Goal: Check status: Check status

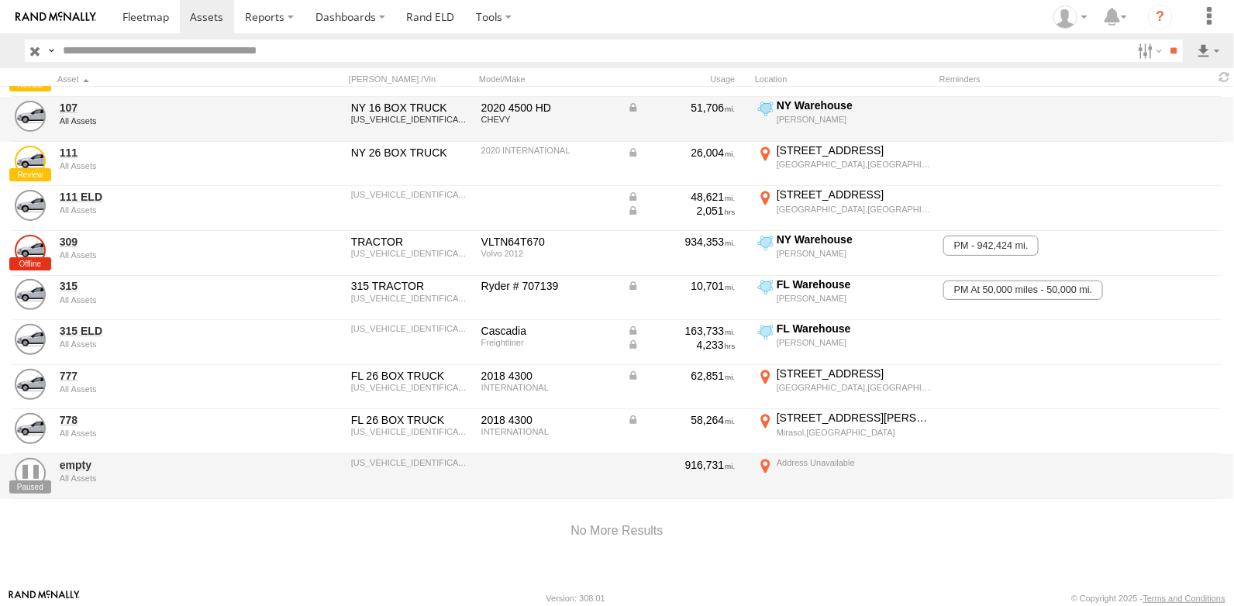
scroll to position [128, 0]
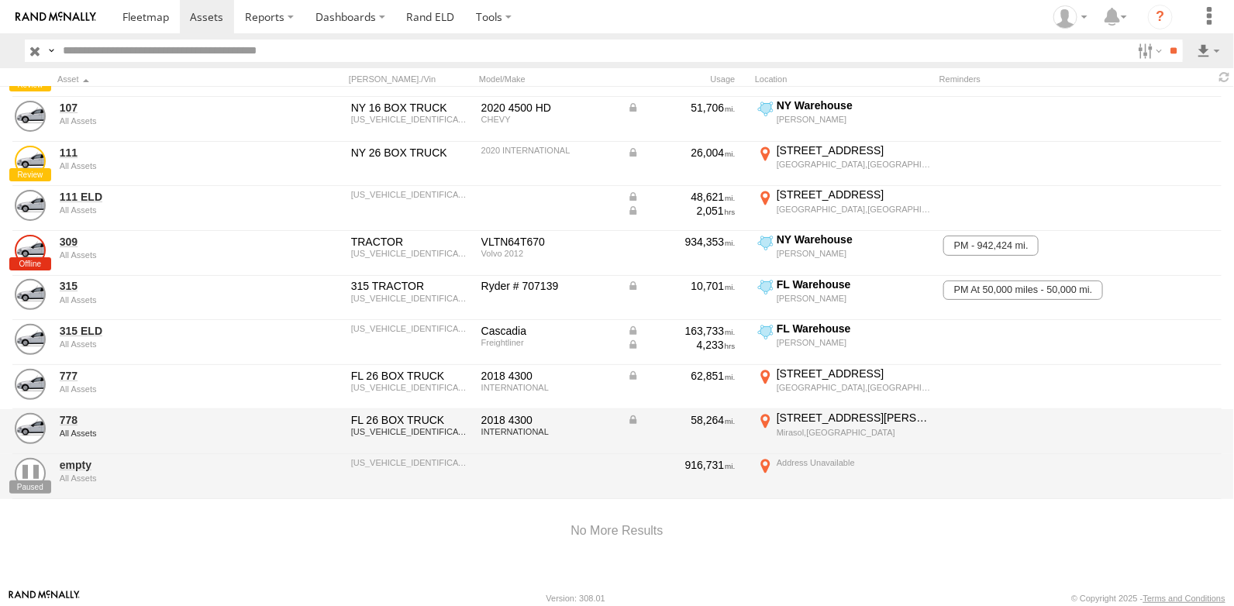
click at [805, 411] on div "117 Talavera Pl" at bounding box center [854, 418] width 154 height 14
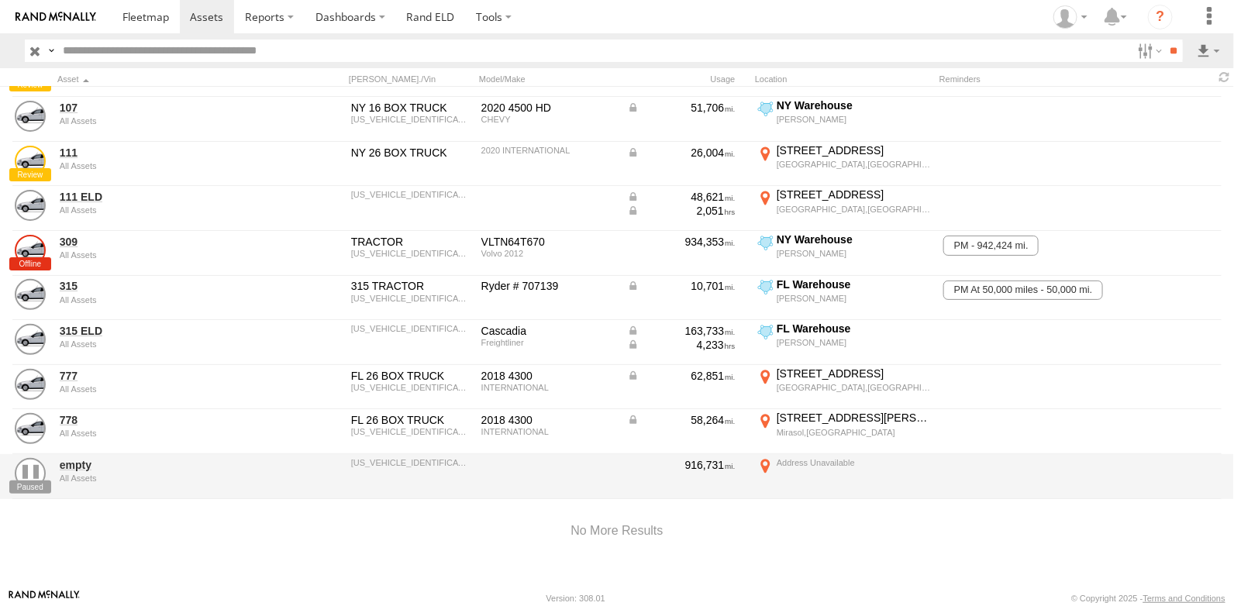
click at [0, 0] on img at bounding box center [0, 0] width 0 height 0
click at [0, 0] on div "Location Details" at bounding box center [0, 0] width 0 height 0
click at [0, 0] on label "×" at bounding box center [0, 0] width 0 height 0
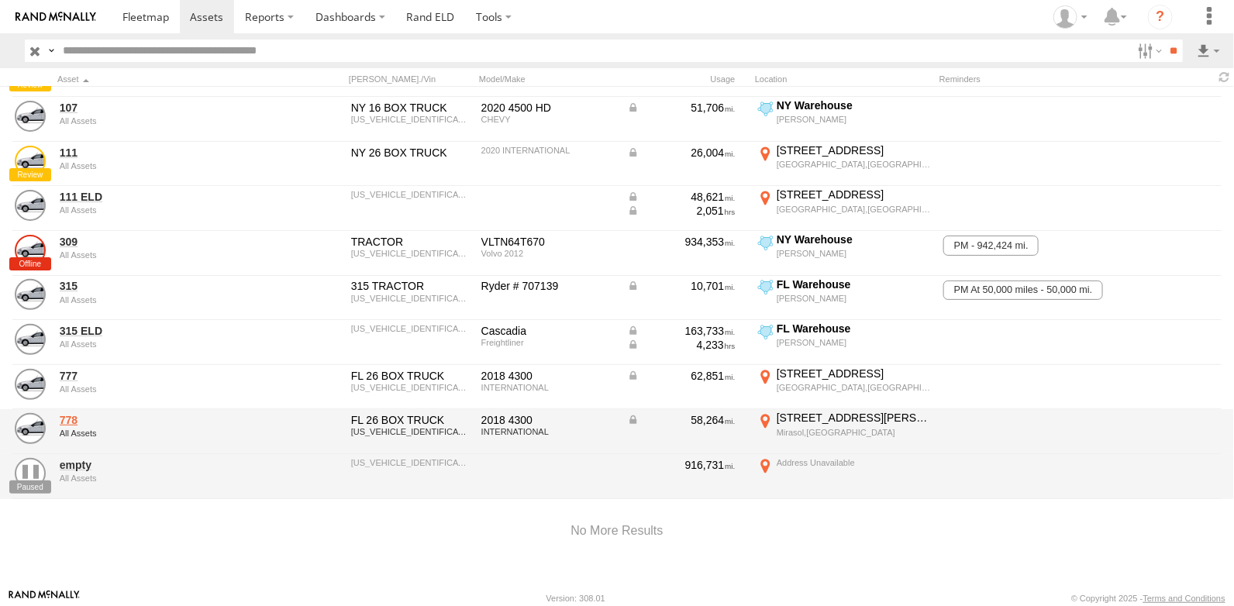
click at [65, 413] on link "778" at bounding box center [166, 420] width 212 height 14
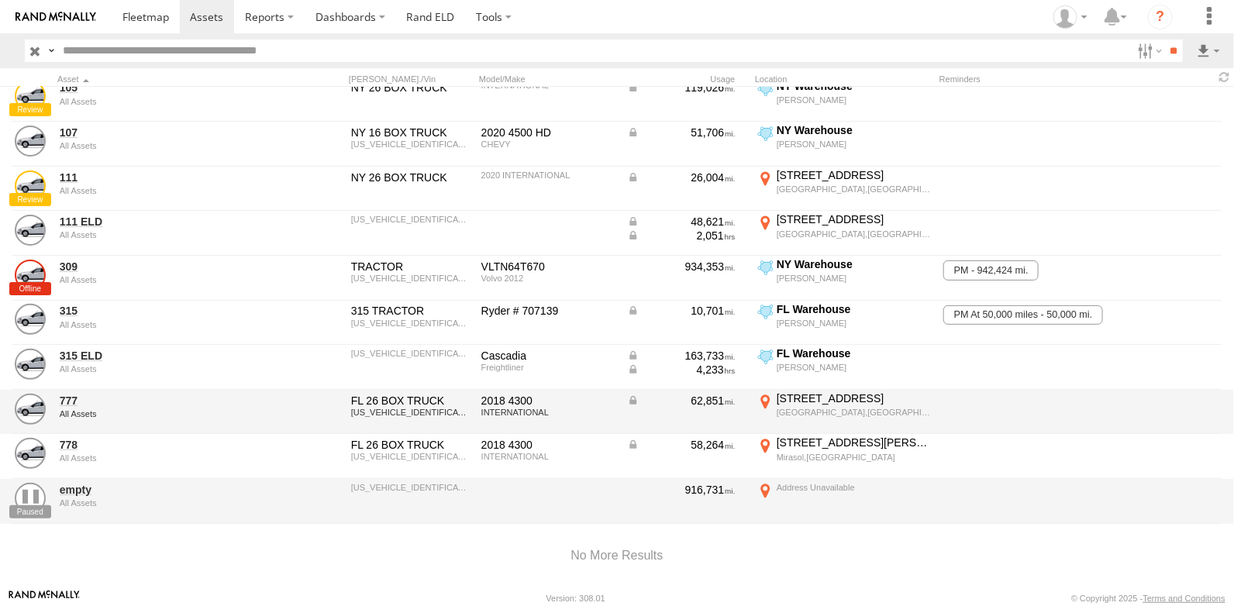
scroll to position [128, 0]
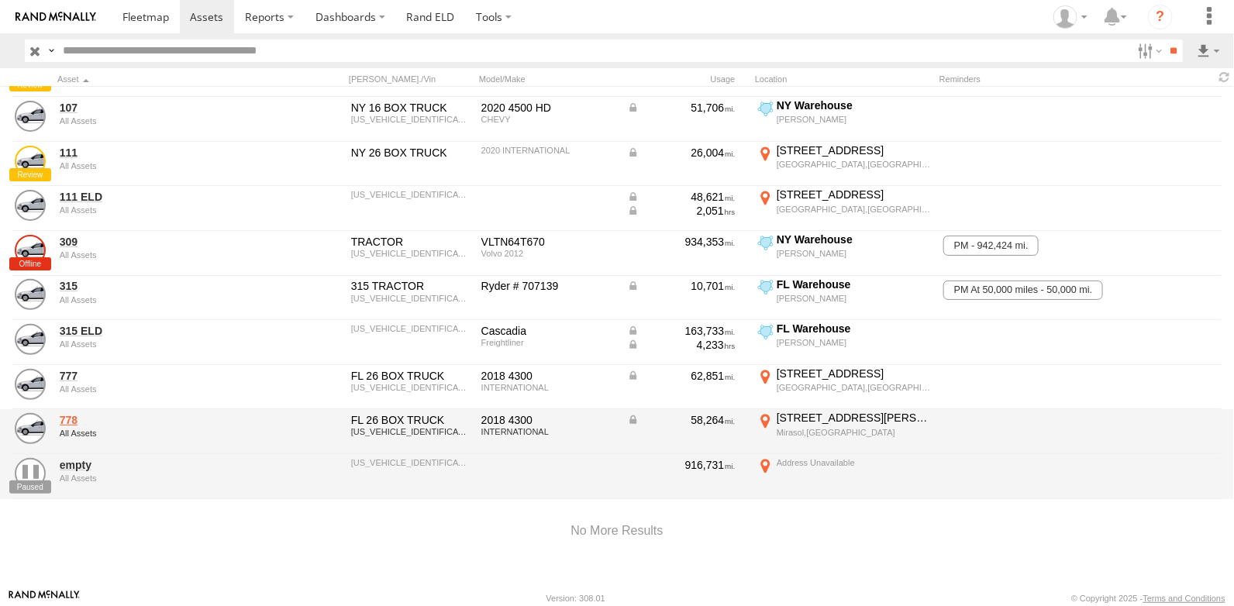
click at [64, 415] on link "778" at bounding box center [166, 420] width 212 height 14
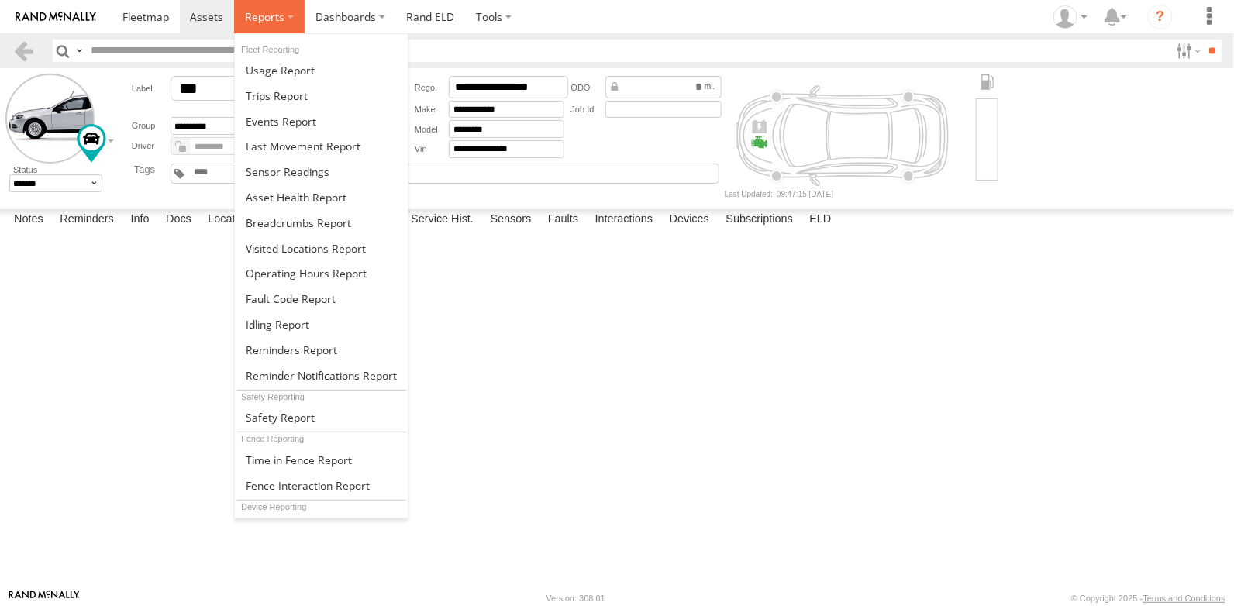
click at [266, 18] on span at bounding box center [265, 16] width 40 height 15
click at [288, 227] on span at bounding box center [298, 223] width 105 height 15
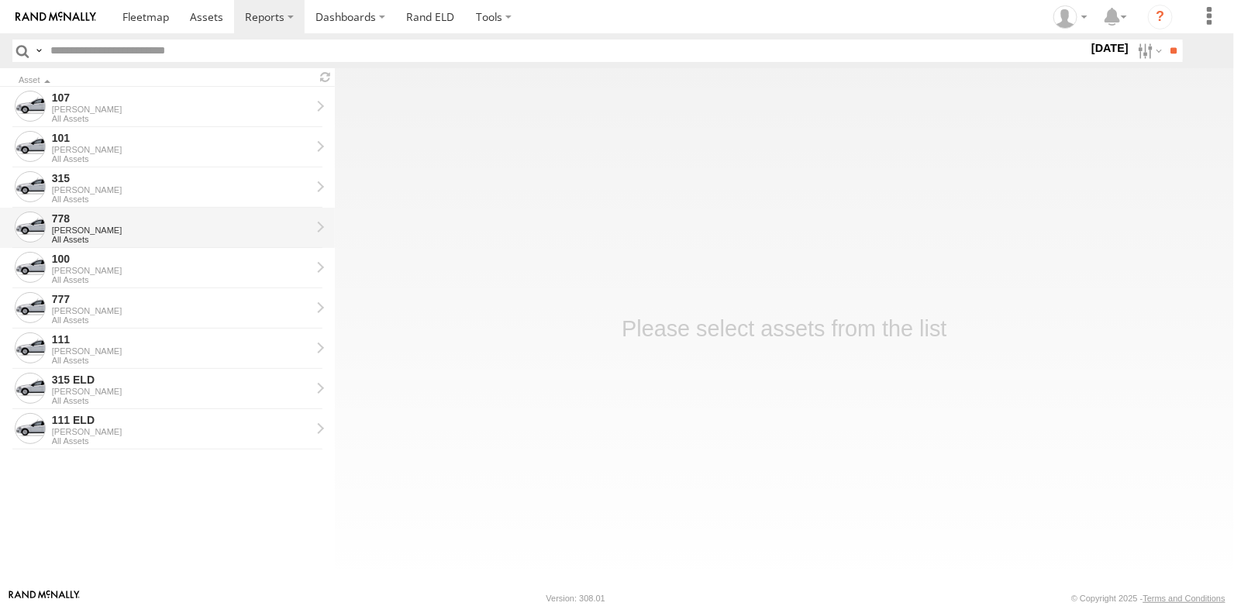
click at [242, 227] on div "[PERSON_NAME]" at bounding box center [181, 230] width 259 height 9
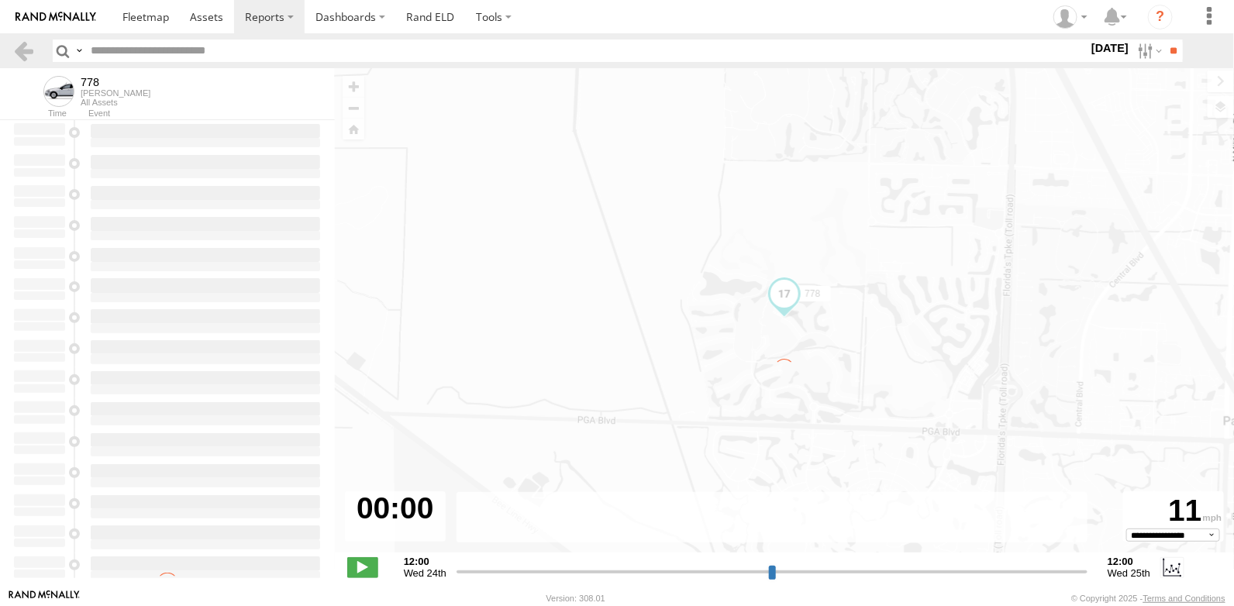
type input "**********"
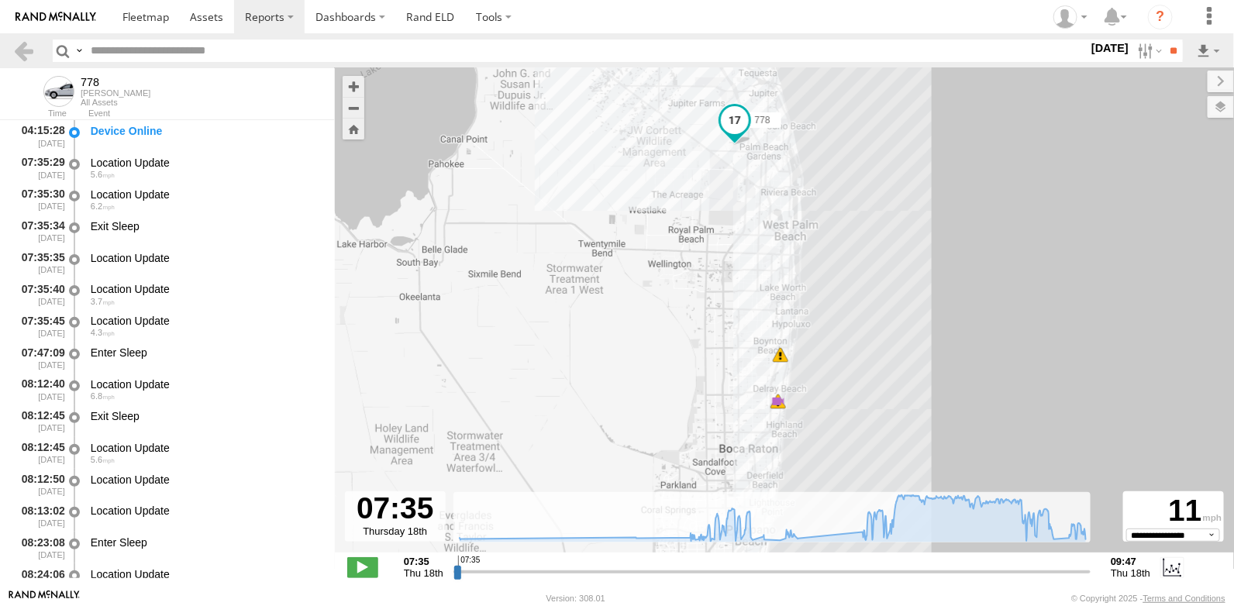
drag, startPoint x: 685, startPoint y: 394, endPoint x: 645, endPoint y: 334, distance: 71.6
click at [648, 338] on div "778 08:27 Thu 09:12 Thu 5" at bounding box center [784, 318] width 899 height 501
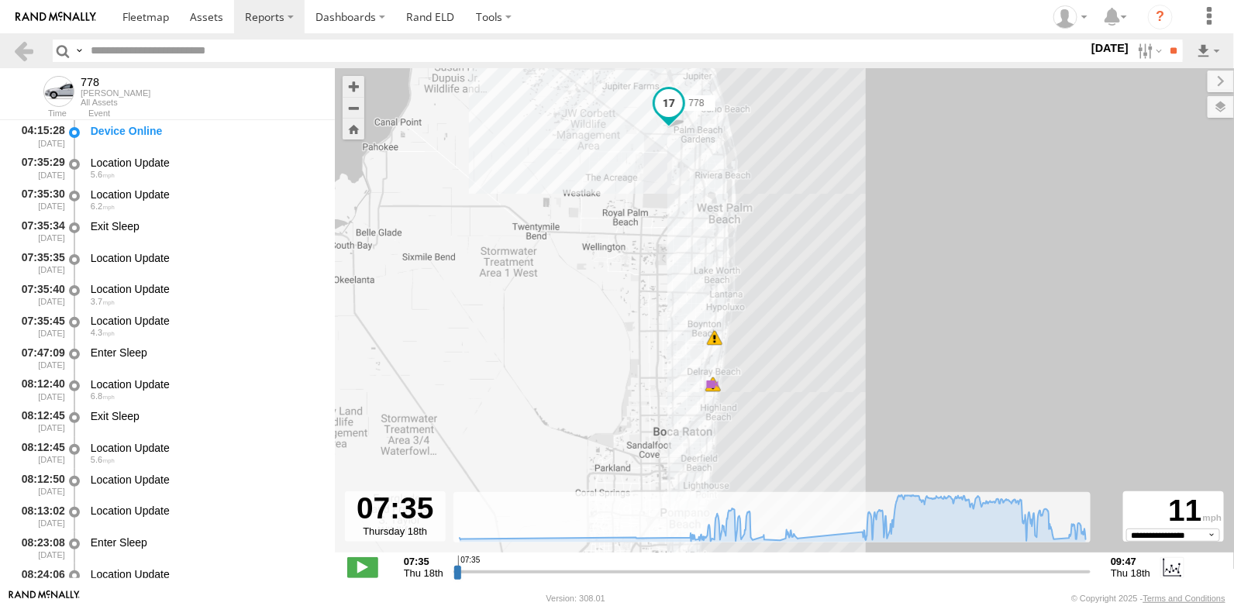
drag, startPoint x: 688, startPoint y: 347, endPoint x: 636, endPoint y: 352, distance: 52.2
click at [636, 352] on div "778 08:27 Thu 09:12 Thu 5" at bounding box center [784, 318] width 899 height 501
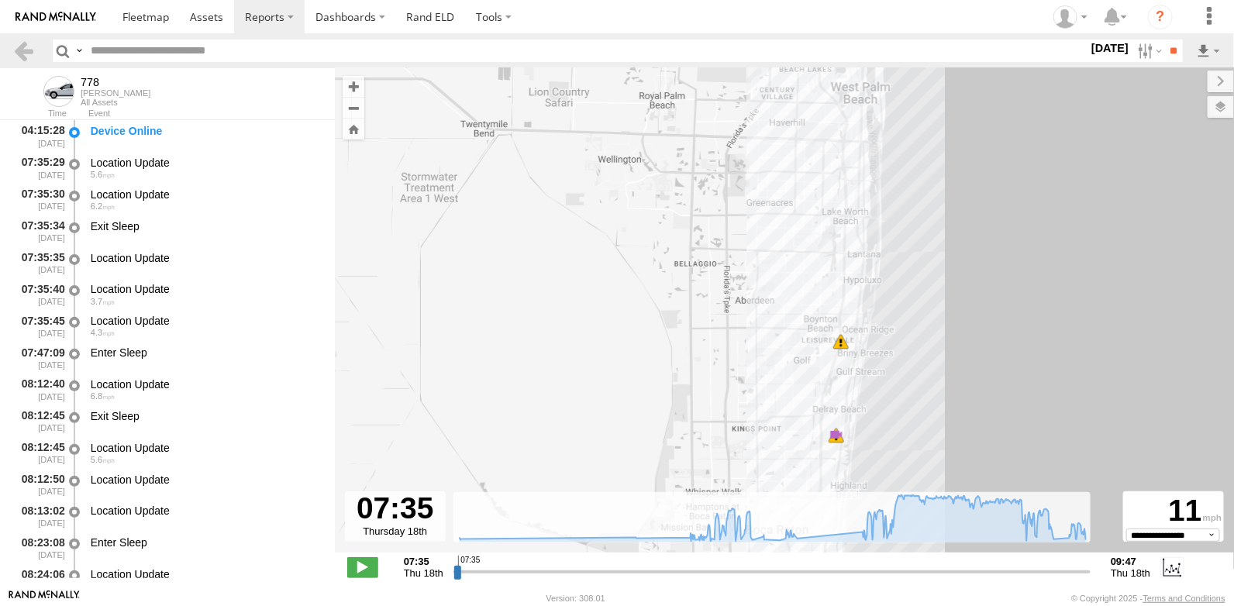
drag, startPoint x: 781, startPoint y: 338, endPoint x: 633, endPoint y: 290, distance: 155.7
click at [633, 291] on div "778 08:27 Thu 09:12 Thu 5" at bounding box center [784, 318] width 899 height 501
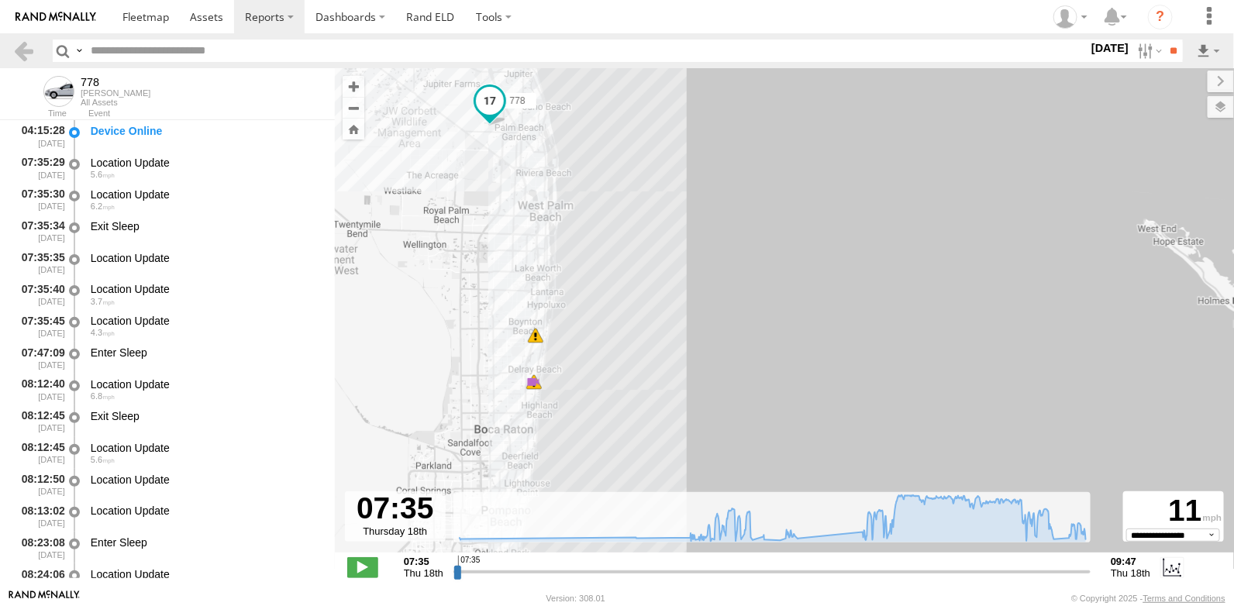
drag, startPoint x: 615, startPoint y: 299, endPoint x: 730, endPoint y: 295, distance: 114.8
click at [730, 295] on div "778 08:27 Thu 5 09:12 Thu" at bounding box center [784, 318] width 899 height 501
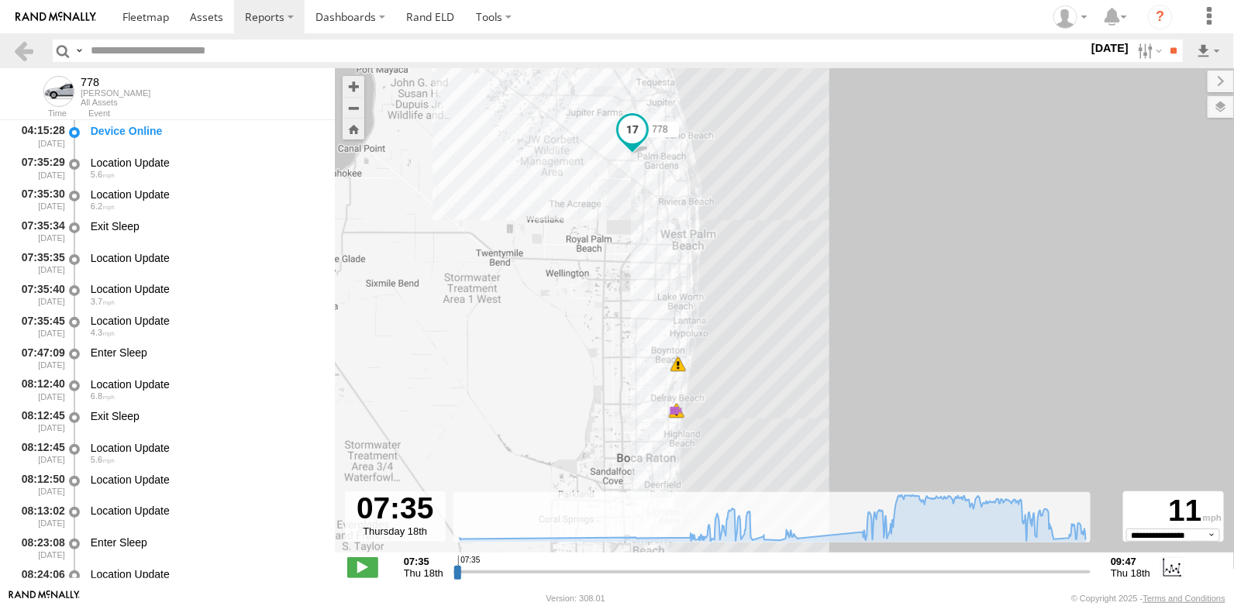
drag, startPoint x: 754, startPoint y: 222, endPoint x: 779, endPoint y: 292, distance: 74.3
click at [779, 291] on div "778 08:27 Thu 5 09:12 Thu" at bounding box center [784, 318] width 899 height 501
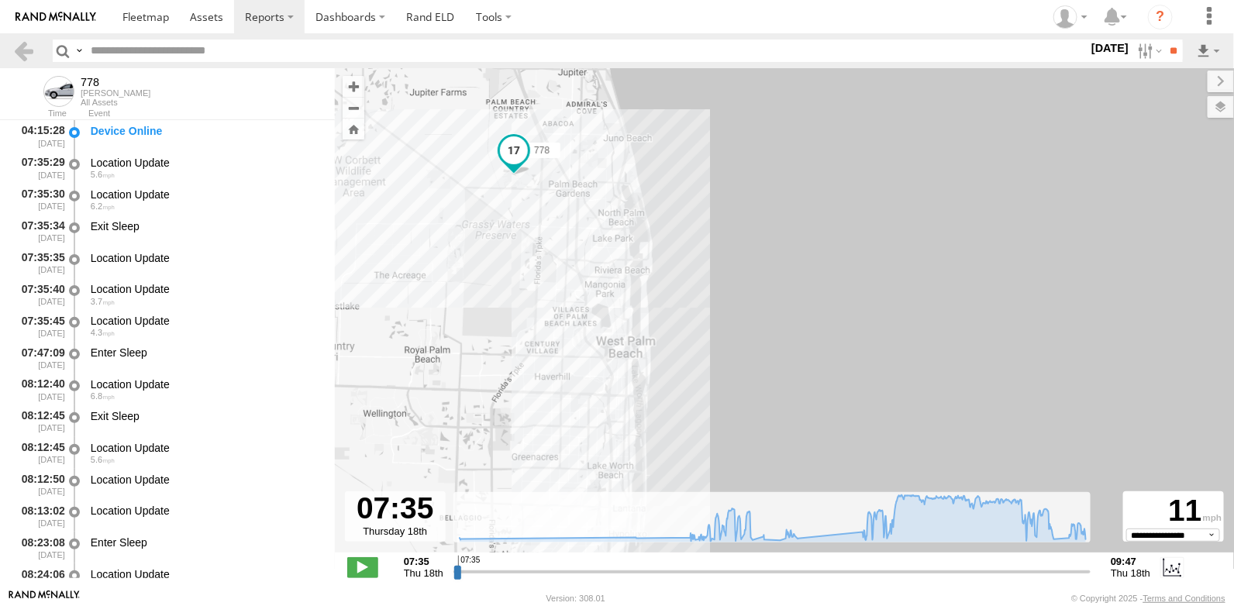
drag, startPoint x: 778, startPoint y: 304, endPoint x: 784, endPoint y: 363, distance: 59.2
click at [784, 362] on div "778 08:27 Thu 09:12 Thu" at bounding box center [784, 318] width 899 height 501
drag, startPoint x: 764, startPoint y: 395, endPoint x: 755, endPoint y: 246, distance: 149.9
click at [756, 250] on div "778 08:27 Thu 09:12 Thu" at bounding box center [784, 318] width 899 height 501
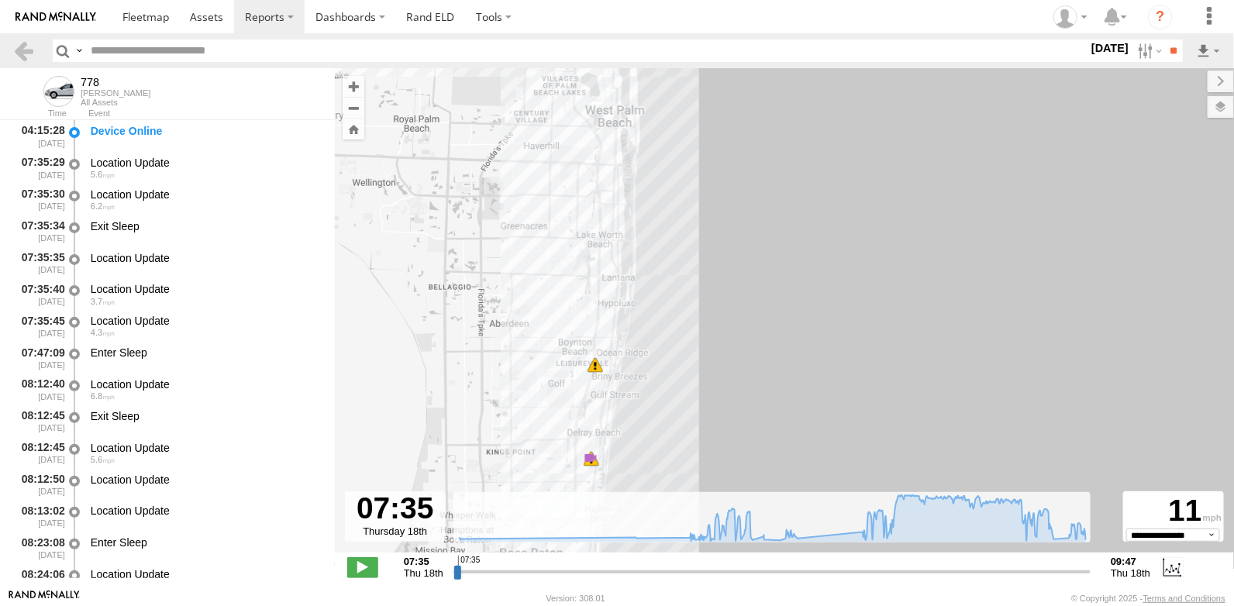
drag, startPoint x: 723, startPoint y: 378, endPoint x: 719, endPoint y: 296, distance: 82.2
click at [719, 297] on div "778 08:27 Thu 09:12 Thu 5" at bounding box center [784, 318] width 899 height 501
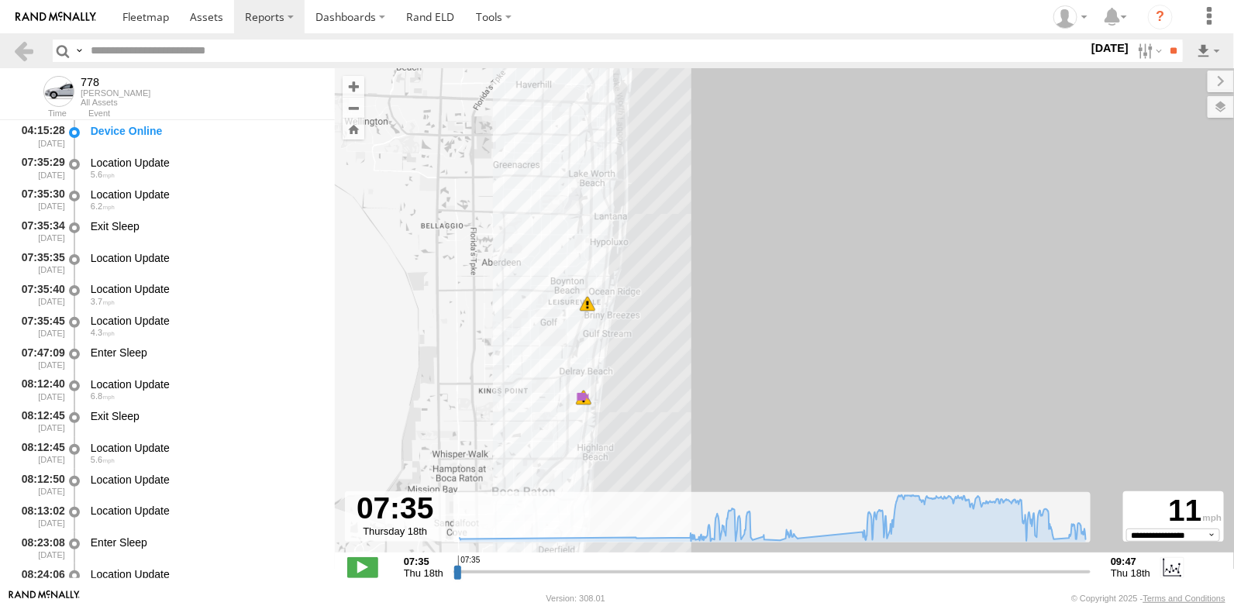
click at [585, 304] on span at bounding box center [588, 304] width 16 height 16
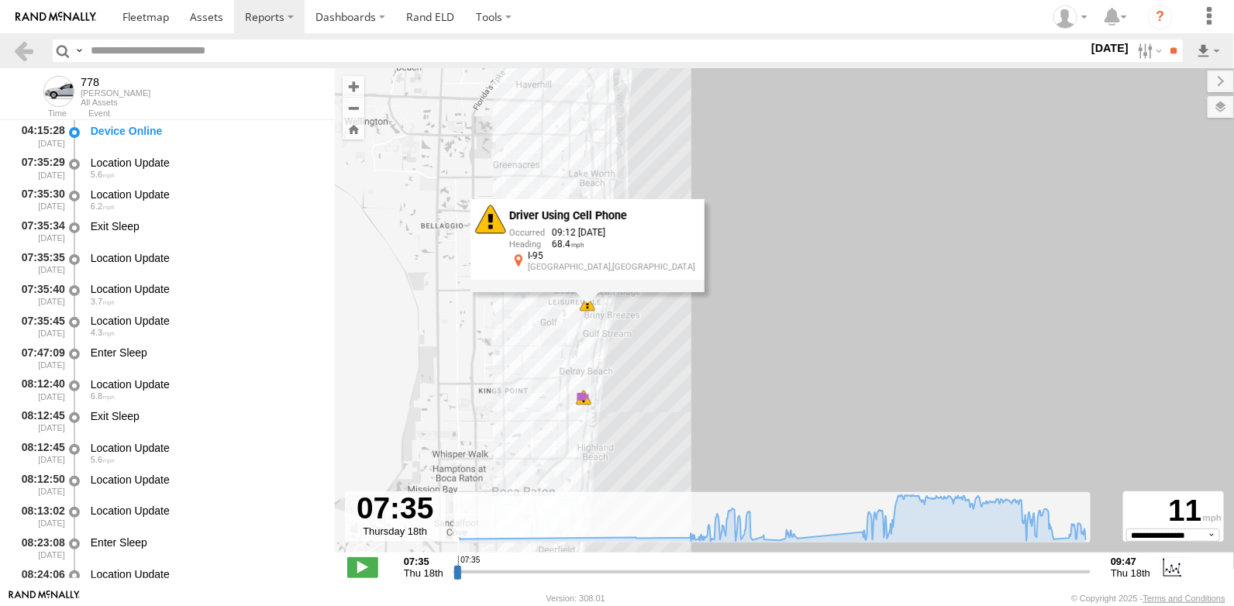
click at [573, 405] on div "778 08:27 Thu 09:12 Thu 5 Driver Using Cell Phone 09:12 09/18/2025 68.4 I-95 Bo…" at bounding box center [784, 318] width 899 height 501
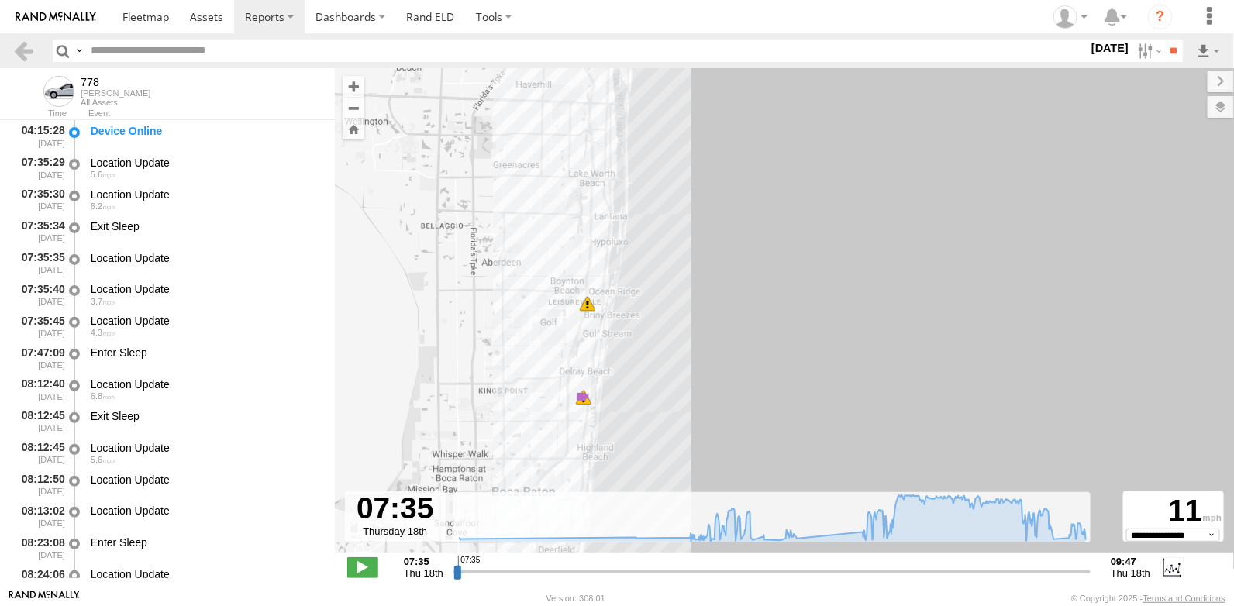
click at [531, 413] on div "778 08:27 Thu 09:12 Thu 5" at bounding box center [784, 318] width 899 height 501
click at [584, 409] on div "778 08:27 Thu 09:12 Thu 5" at bounding box center [784, 318] width 899 height 501
click at [639, 397] on div "778 08:27 Thu 09:12 Thu 5" at bounding box center [784, 318] width 899 height 501
click at [584, 392] on span at bounding box center [583, 397] width 16 height 16
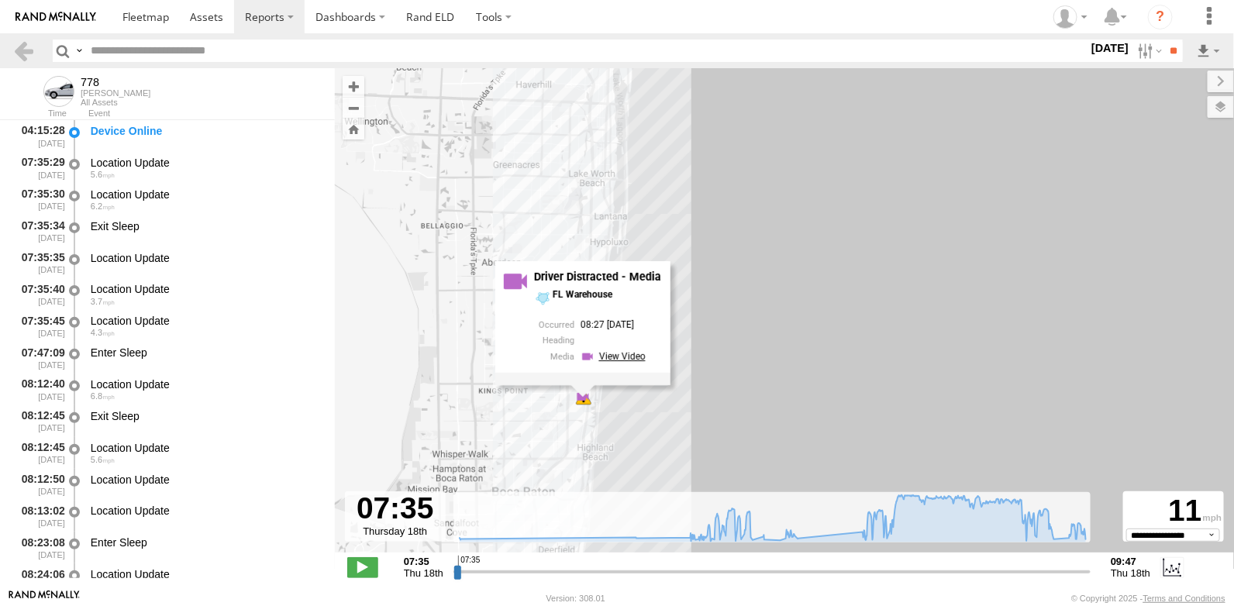
click at [606, 354] on link at bounding box center [616, 357] width 70 height 15
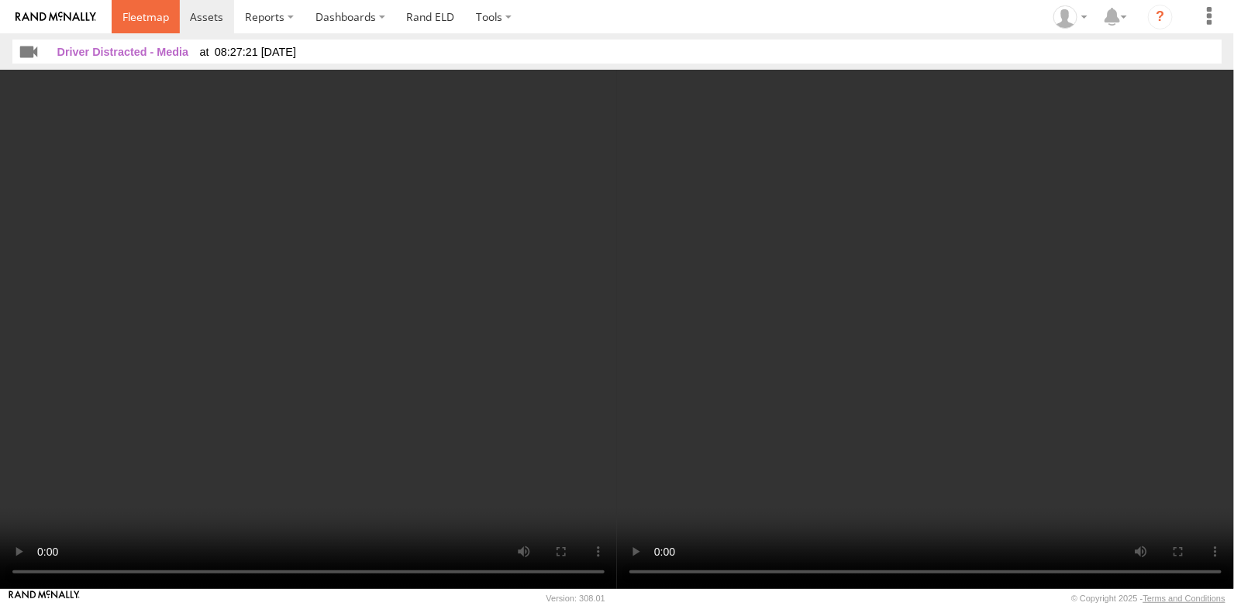
click at [136, 16] on span at bounding box center [146, 16] width 47 height 15
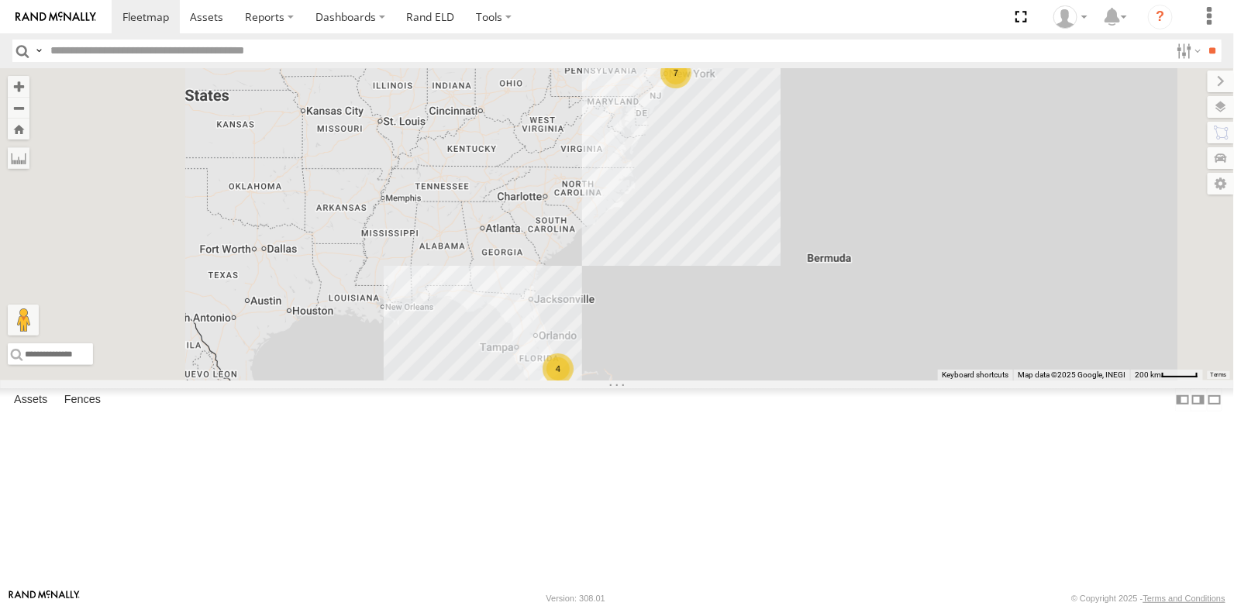
click at [0, 0] on span at bounding box center [0, 0] width 0 height 0
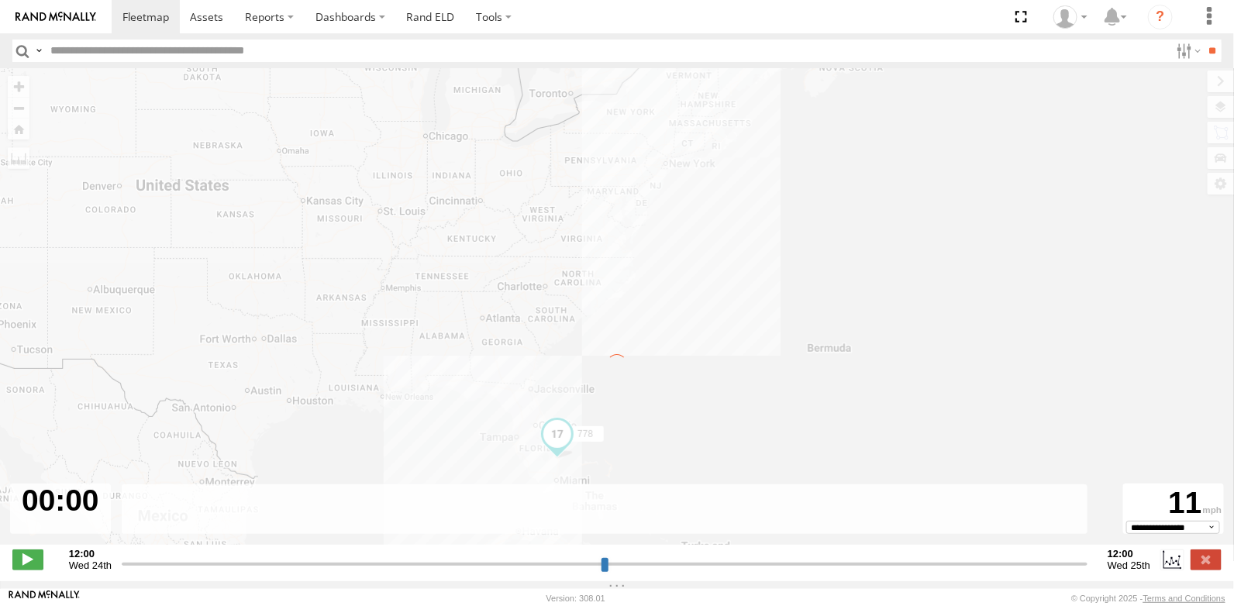
type input "**********"
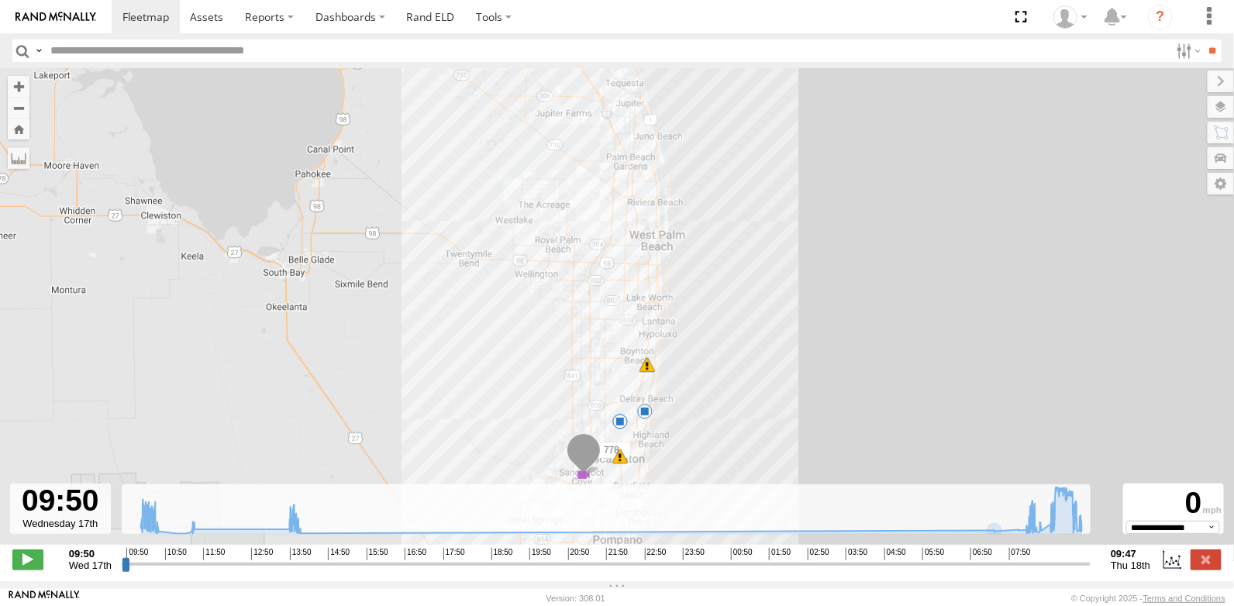
click at [644, 416] on span at bounding box center [645, 412] width 16 height 16
click at [625, 427] on span at bounding box center [621, 422] width 16 height 16
click at [775, 327] on div "778 10:32 Wed 11:25 Wed 14:06 Wed 10 09:12 Thu 09:50 Wed 10:00 Wed 11 11:25 Wed…" at bounding box center [617, 314] width 1234 height 493
click at [154, 30] on link at bounding box center [146, 16] width 68 height 33
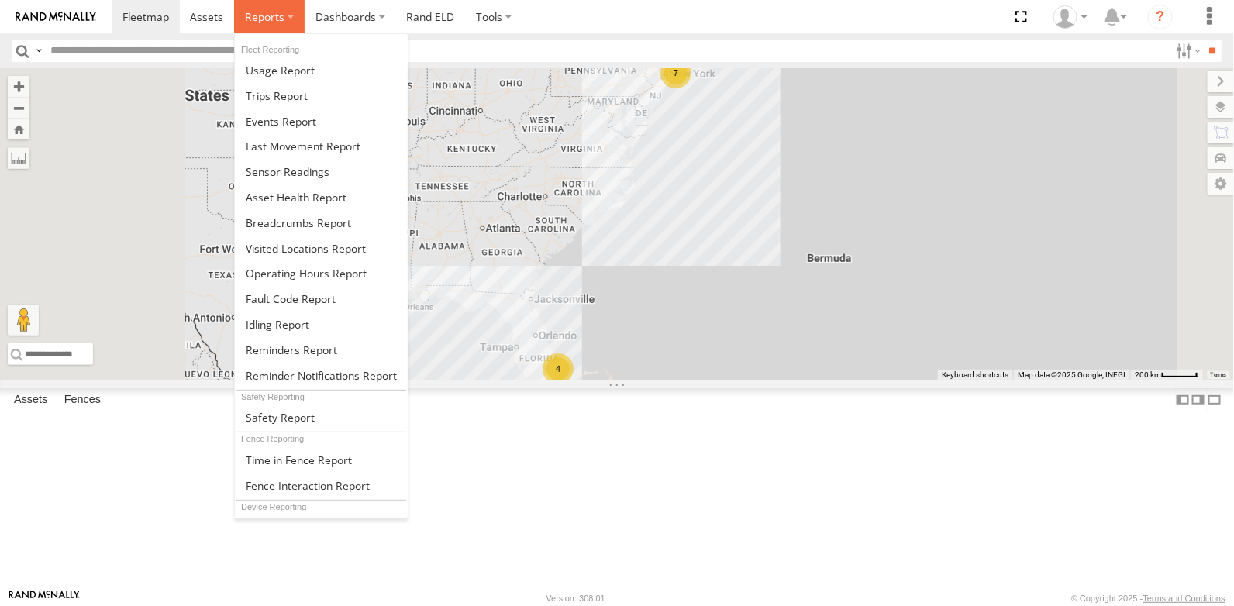
click at [276, 29] on label at bounding box center [269, 16] width 71 height 33
click at [297, 226] on span at bounding box center [298, 223] width 105 height 15
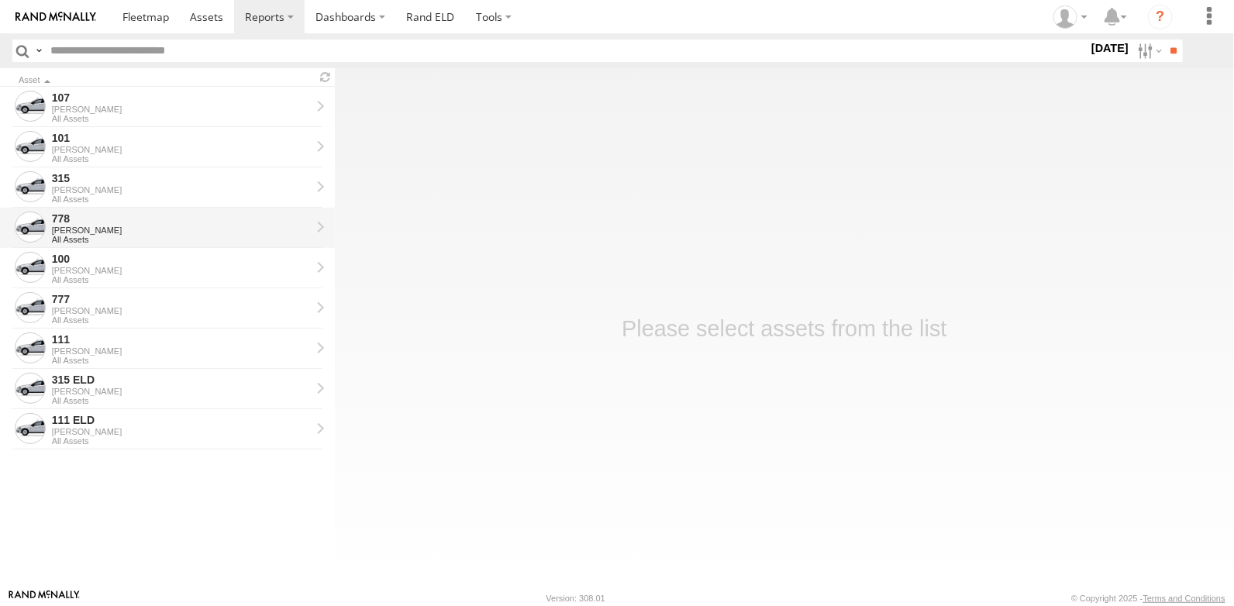
click at [226, 222] on div "778" at bounding box center [181, 219] width 259 height 14
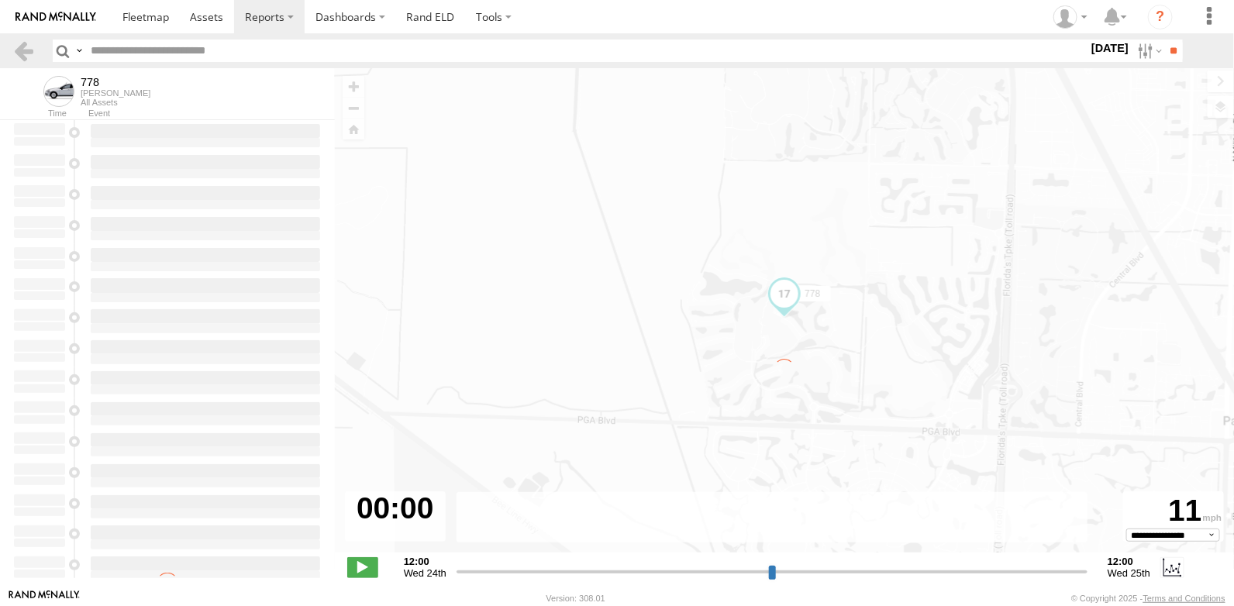
type input "**********"
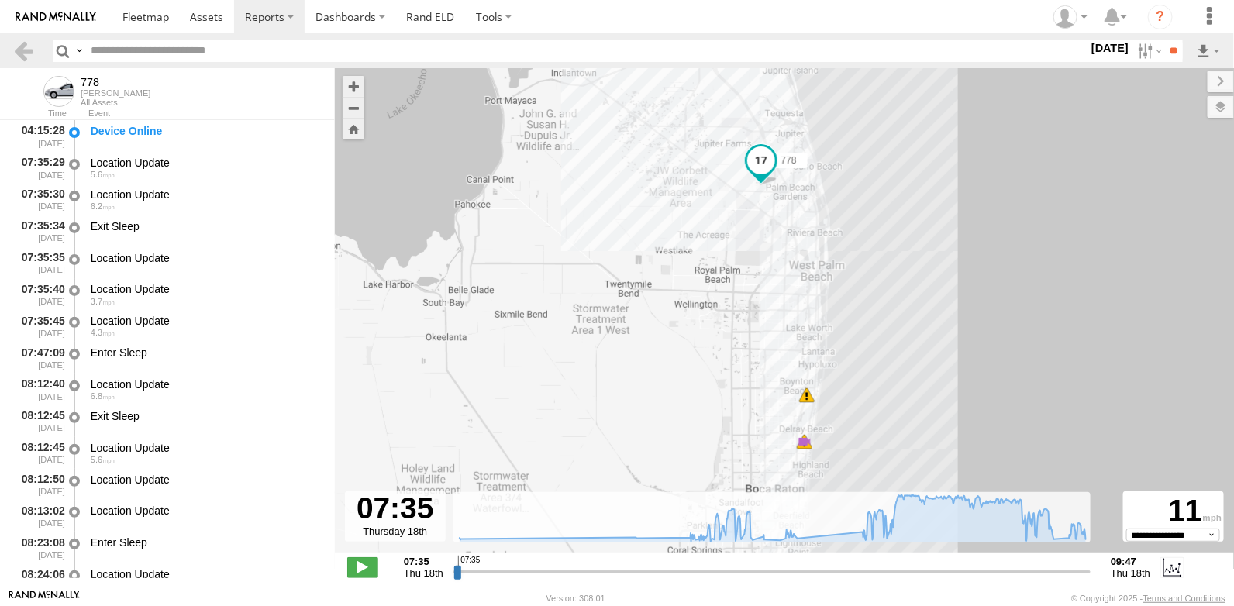
click at [761, 164] on span at bounding box center [761, 161] width 28 height 28
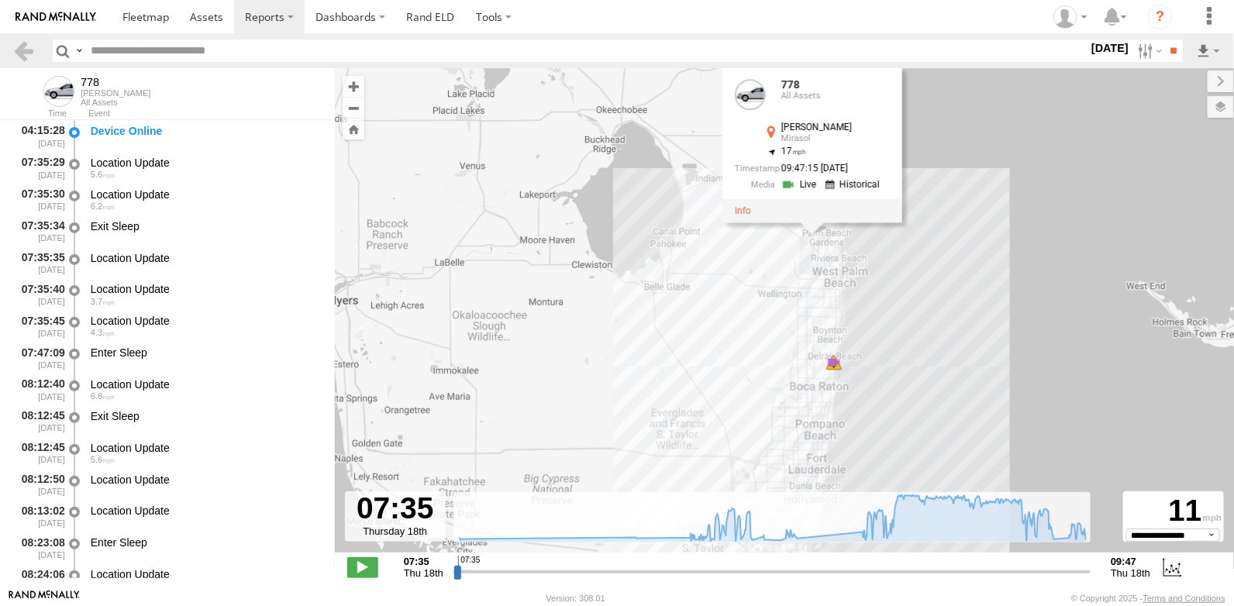
click at [788, 187] on link at bounding box center [802, 185] width 40 height 15
